Goal: Transaction & Acquisition: Purchase product/service

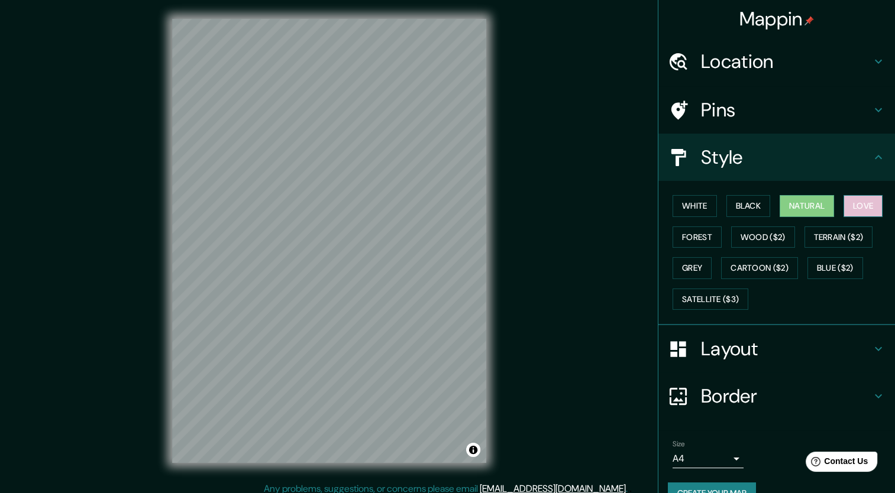
click at [849, 202] on button "Love" at bounding box center [863, 206] width 39 height 22
click at [687, 243] on button "Forest" at bounding box center [697, 238] width 49 height 22
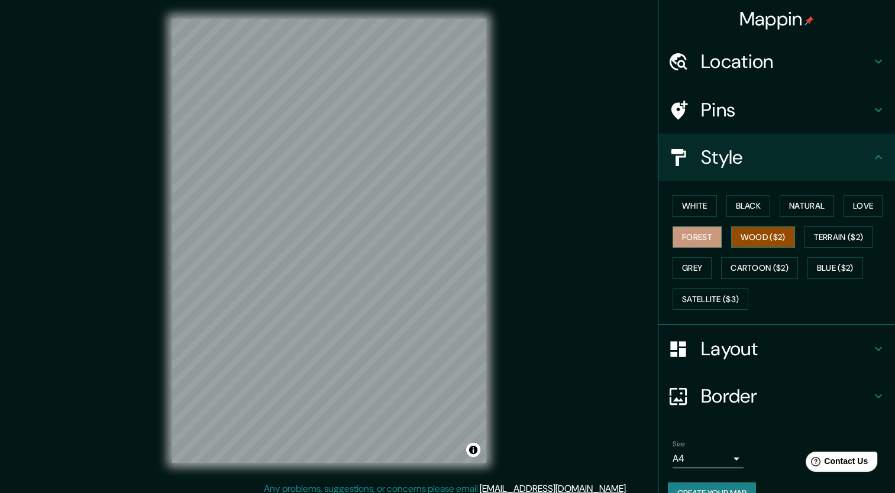
click at [732, 239] on button "Wood ($2)" at bounding box center [763, 238] width 64 height 22
click at [816, 242] on button "Terrain ($2)" at bounding box center [839, 238] width 69 height 22
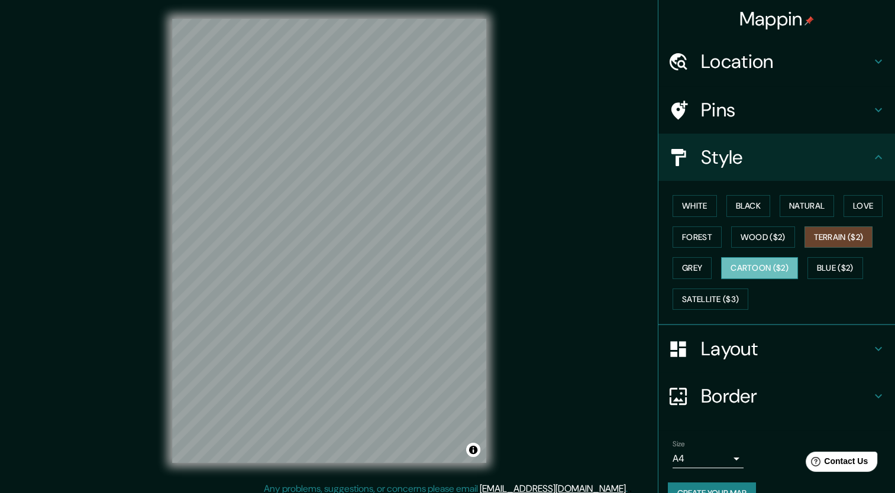
click at [743, 263] on button "Cartoon ($2)" at bounding box center [759, 268] width 77 height 22
click at [821, 273] on button "Blue ($2)" at bounding box center [836, 268] width 56 height 22
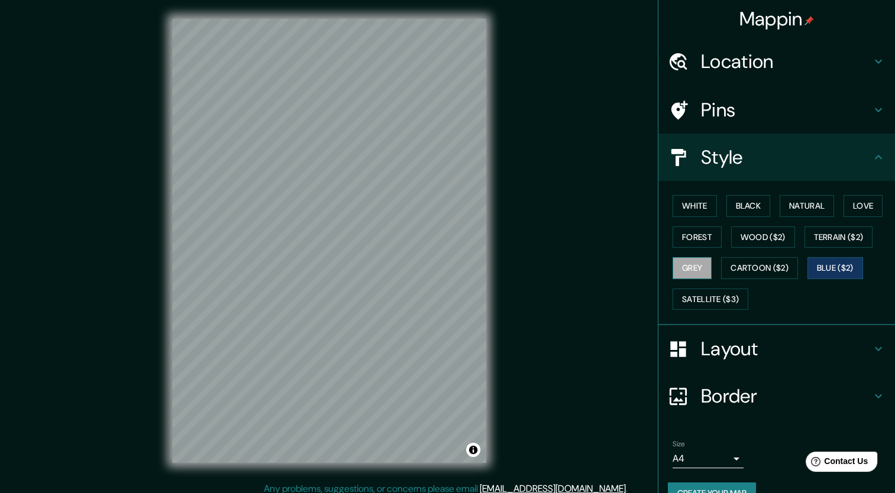
click at [690, 271] on button "Grey" at bounding box center [692, 268] width 39 height 22
click at [829, 266] on button "Blue ($2)" at bounding box center [836, 268] width 56 height 22
click at [728, 261] on button "Cartoon ($2)" at bounding box center [759, 268] width 77 height 22
click at [695, 270] on button "Grey" at bounding box center [692, 268] width 39 height 22
click at [728, 262] on button "Cartoon ($2)" at bounding box center [759, 268] width 77 height 22
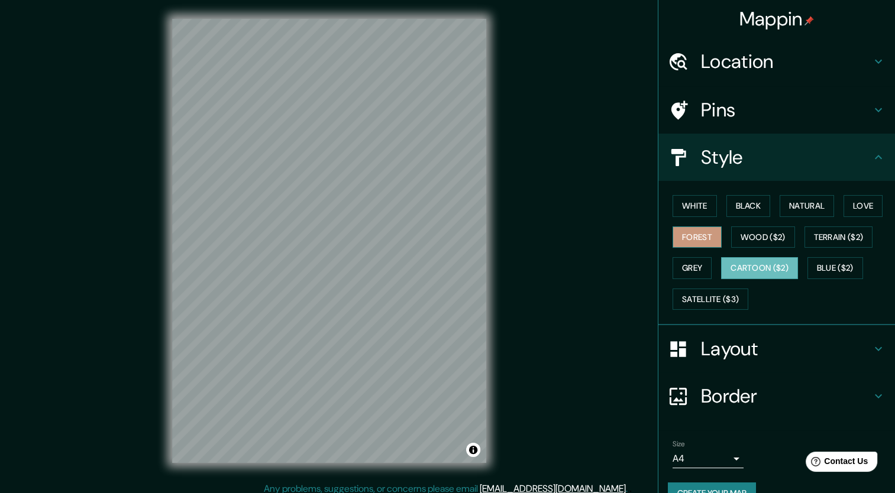
click at [690, 243] on button "Forest" at bounding box center [697, 238] width 49 height 22
click at [684, 214] on button "White" at bounding box center [695, 206] width 44 height 22
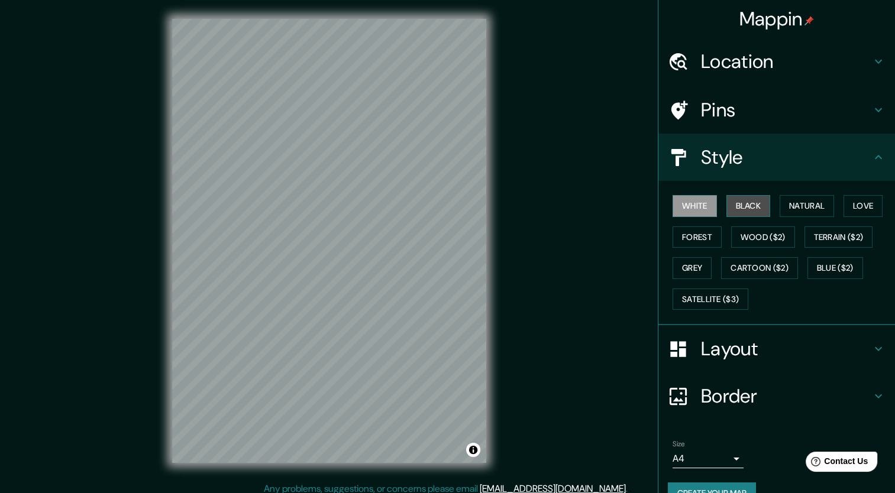
click at [732, 209] on button "Black" at bounding box center [749, 206] width 44 height 22
click at [793, 211] on button "Natural" at bounding box center [807, 206] width 54 height 22
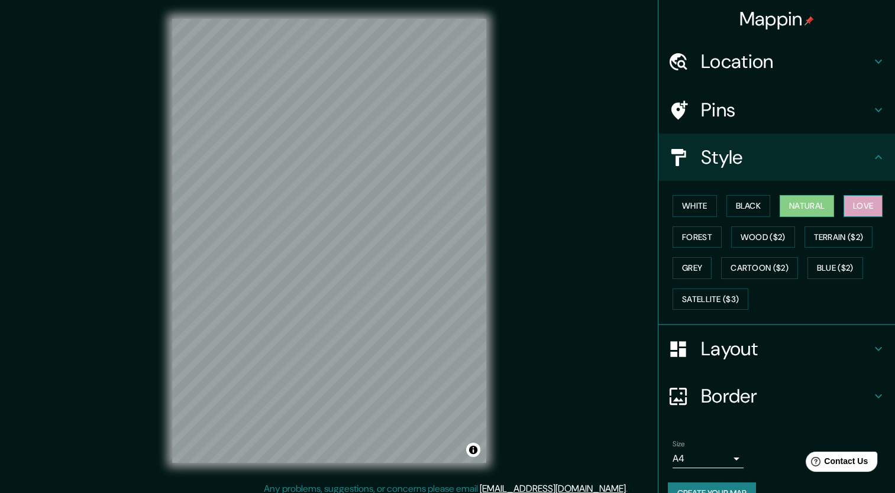
click at [844, 207] on button "Love" at bounding box center [863, 206] width 39 height 22
